Goal: Book appointment/travel/reservation

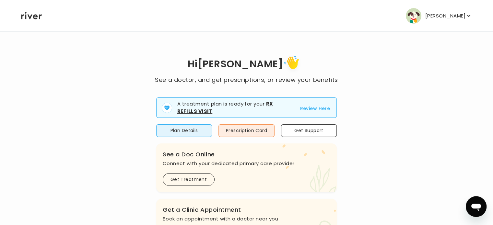
click at [311, 109] on button "Review Here" at bounding box center [315, 109] width 30 height 8
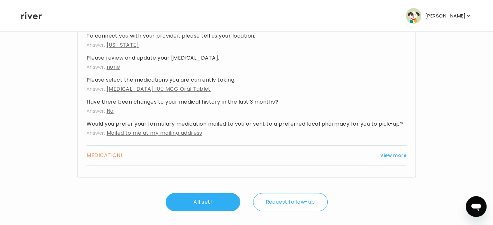
scroll to position [453, 0]
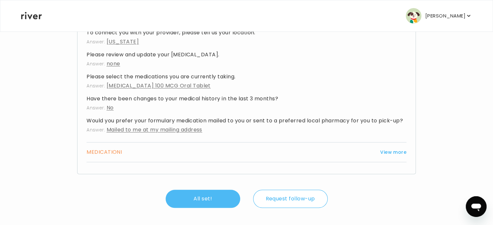
click at [202, 197] on button "All set!" at bounding box center [203, 199] width 75 height 18
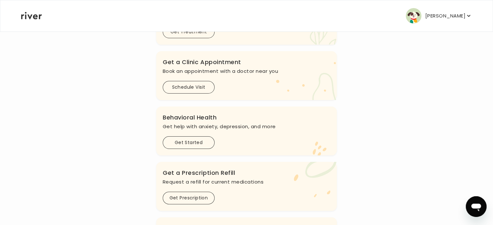
scroll to position [111, 0]
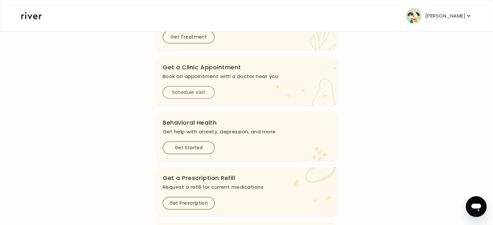
click at [198, 92] on button "Schedule Visit" at bounding box center [189, 92] width 52 height 13
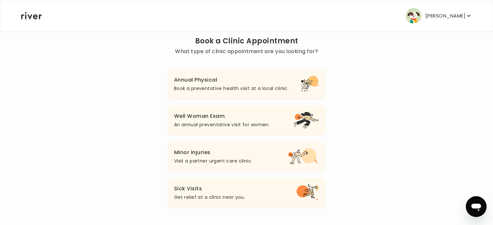
scroll to position [49, 0]
click at [198, 151] on h3 "Minor Injuries" at bounding box center [213, 152] width 78 height 9
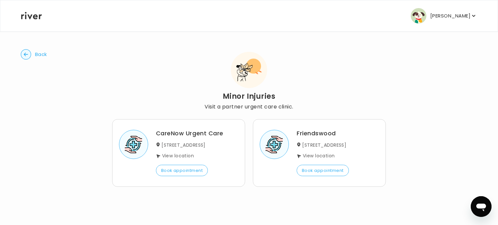
click at [316, 136] on h3 "Friendswood" at bounding box center [323, 133] width 52 height 7
click at [190, 171] on button "Book appointment" at bounding box center [182, 170] width 52 height 11
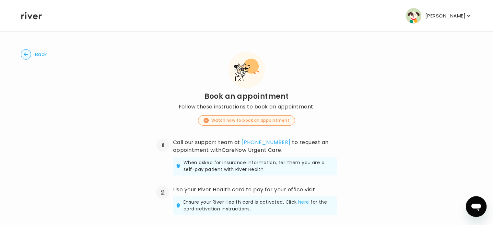
click at [247, 120] on button "Watch how to book an appointment" at bounding box center [246, 120] width 97 height 10
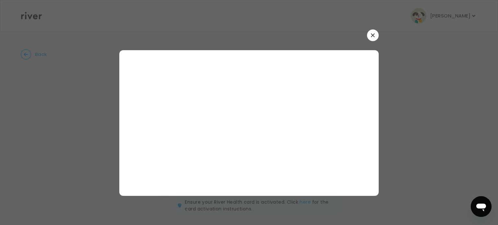
click at [375, 36] on button "button" at bounding box center [373, 35] width 12 height 12
